Goal: Obtain resource: Obtain resource

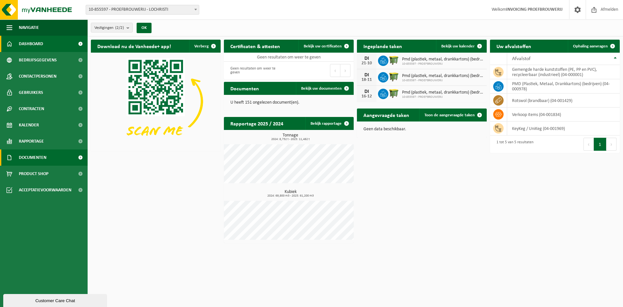
click at [25, 156] on span "Documenten" at bounding box center [33, 157] width 28 height 16
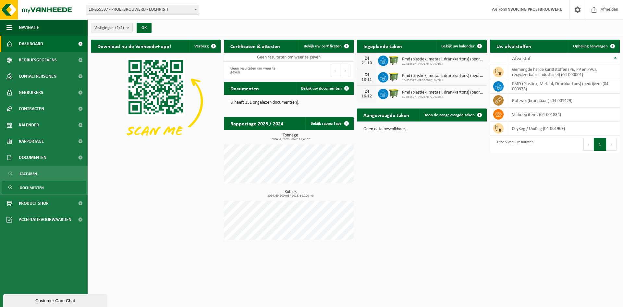
click at [28, 187] on span "Documenten" at bounding box center [32, 187] width 24 height 12
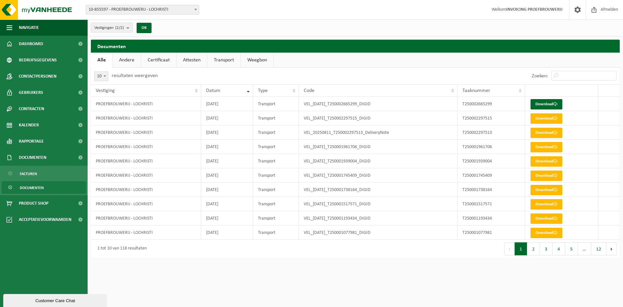
click at [129, 27] on b "submit" at bounding box center [130, 27] width 6 height 9
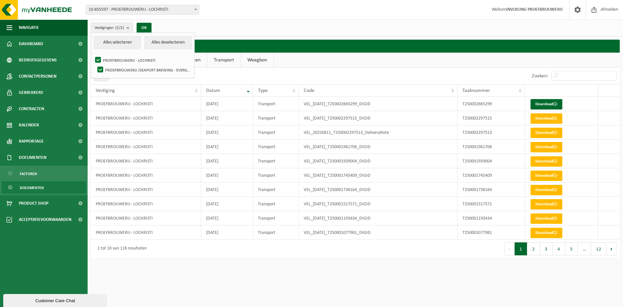
click at [129, 27] on b "submit" at bounding box center [130, 27] width 6 height 9
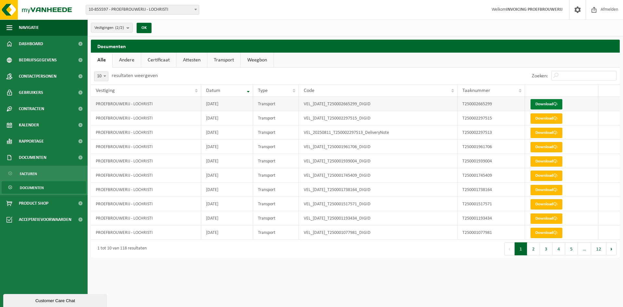
click at [554, 104] on span at bounding box center [555, 104] width 4 height 4
click at [532, 249] on button "2" at bounding box center [533, 248] width 13 height 13
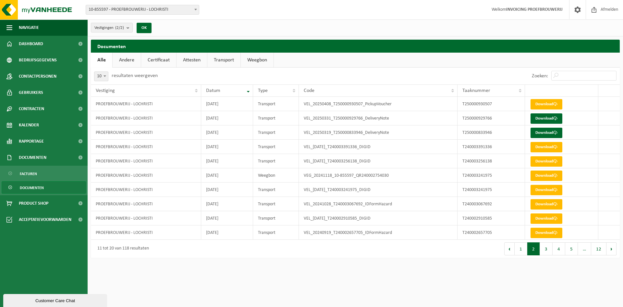
click at [520, 249] on button "1" at bounding box center [521, 248] width 13 height 13
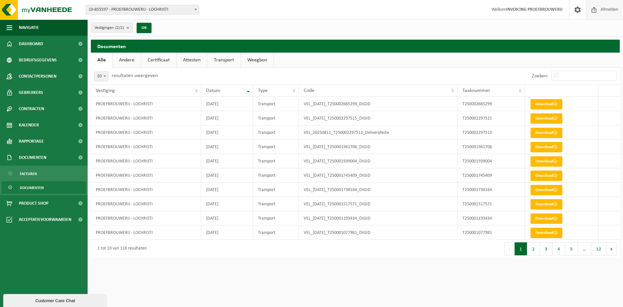
click at [615, 9] on span "Afmelden" at bounding box center [609, 9] width 21 height 19
